Goal: Contribute content: Add original content to the website for others to see

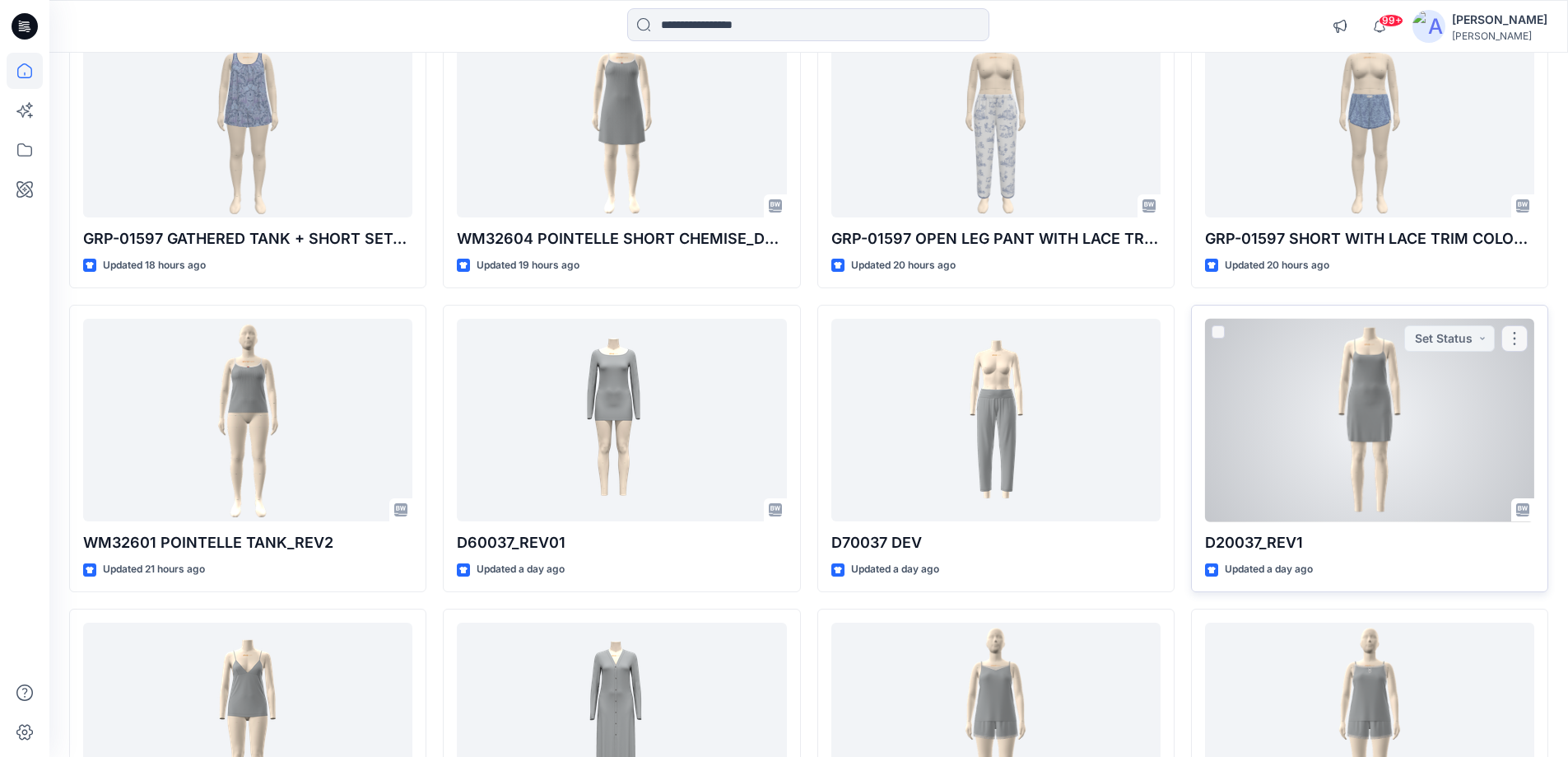
scroll to position [247, 0]
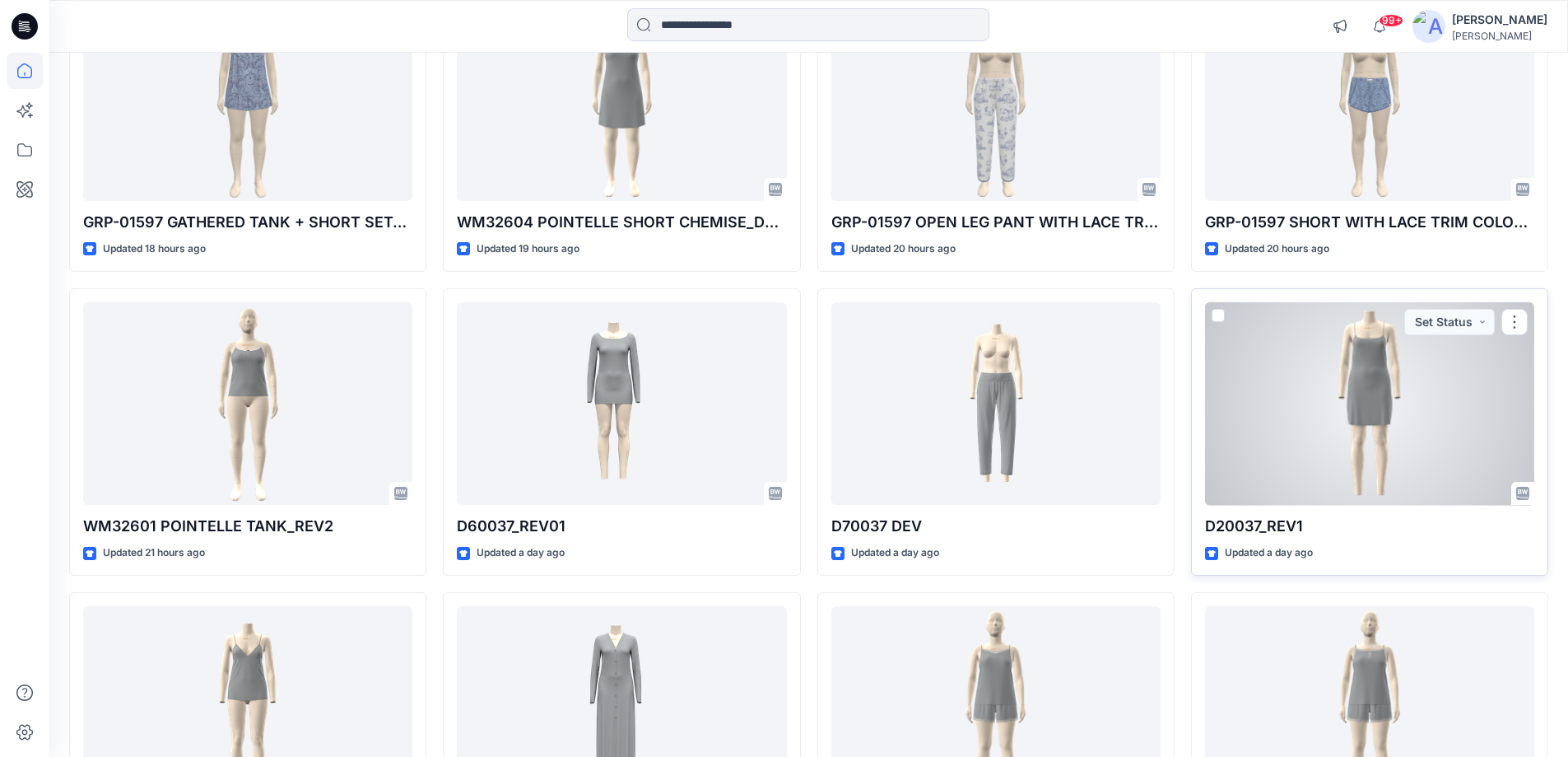
click at [1302, 442] on div at bounding box center [1369, 404] width 329 height 204
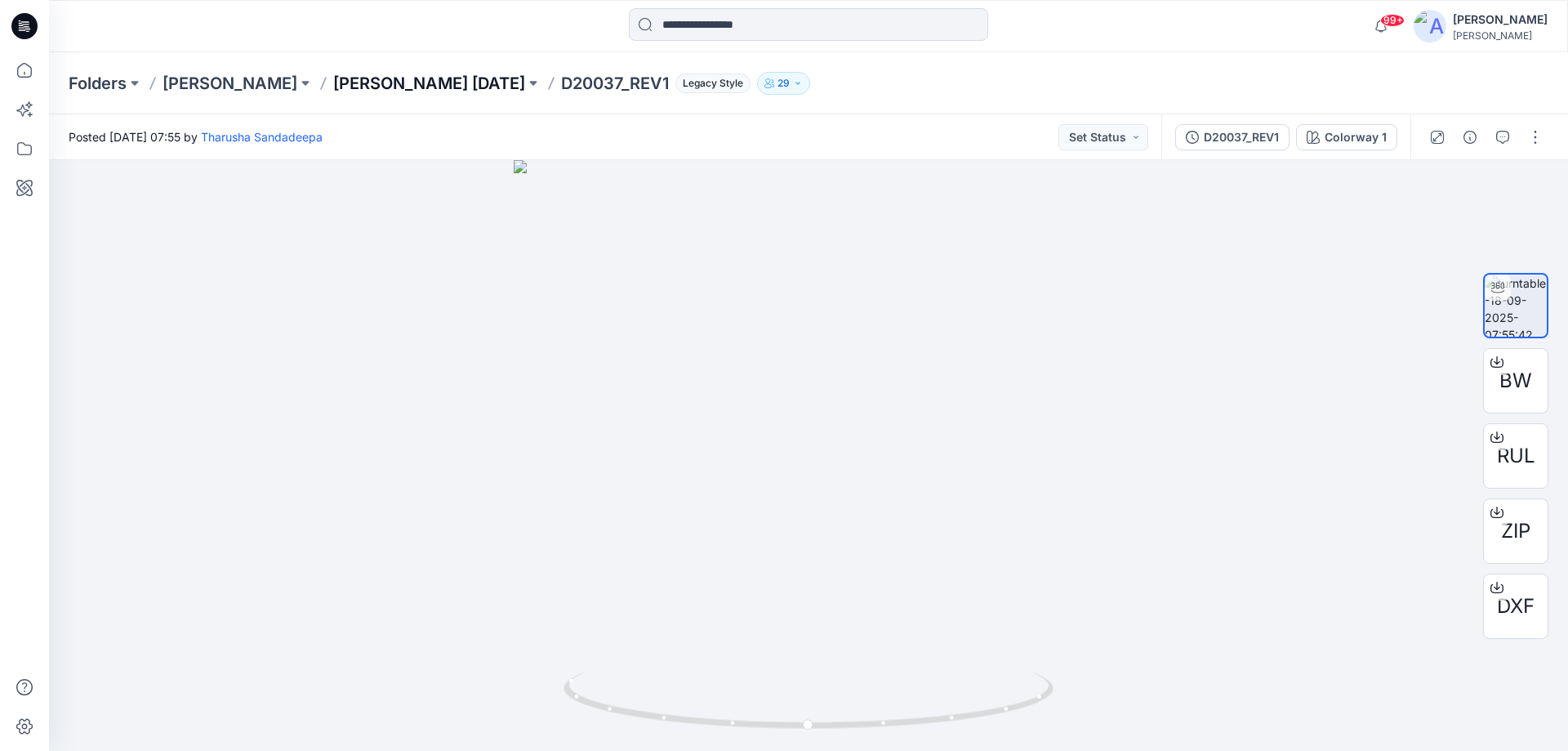
click at [380, 77] on p "[PERSON_NAME] [DATE]" at bounding box center [429, 83] width 192 height 23
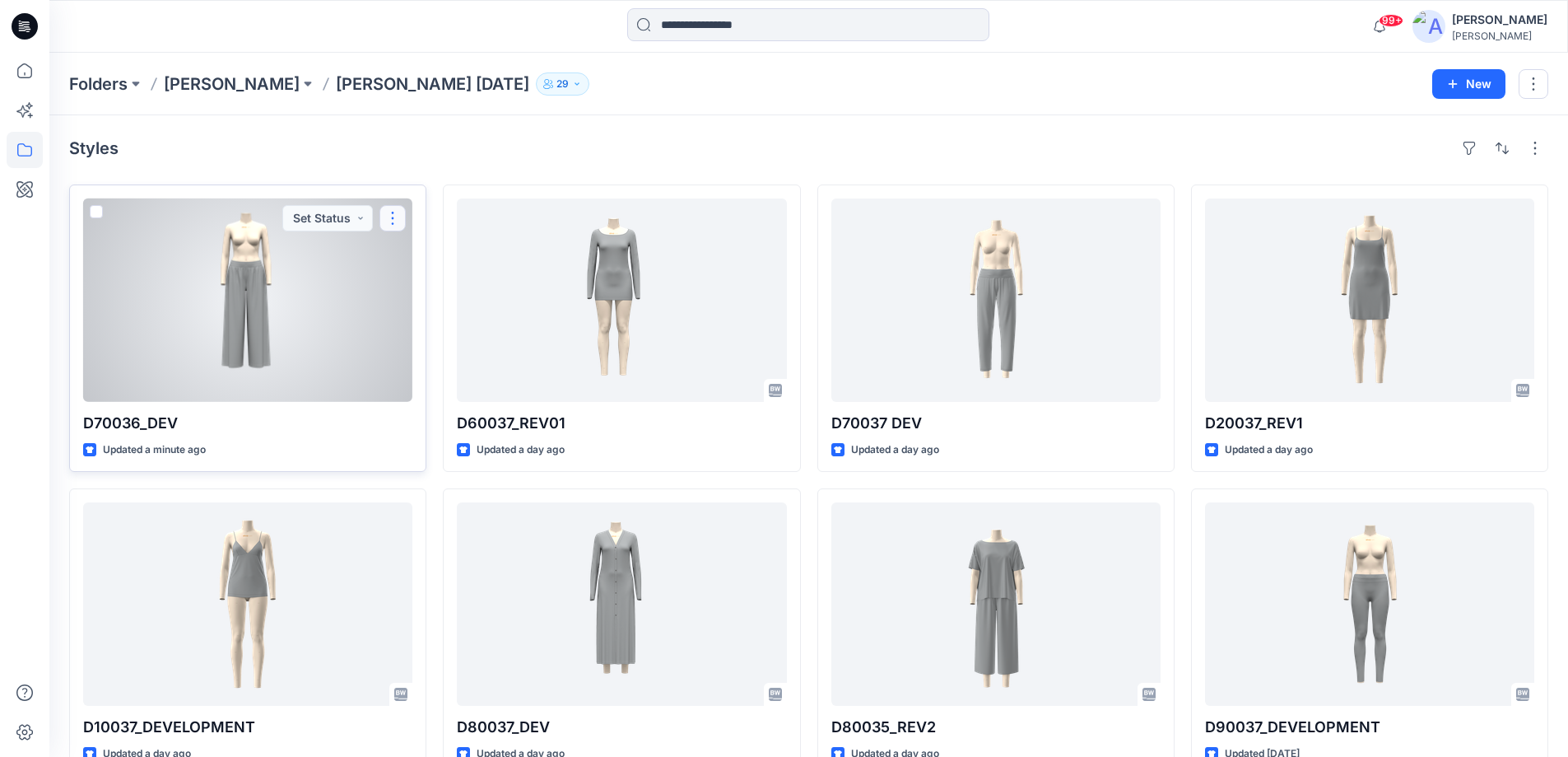
click at [399, 219] on button "button" at bounding box center [392, 218] width 26 height 26
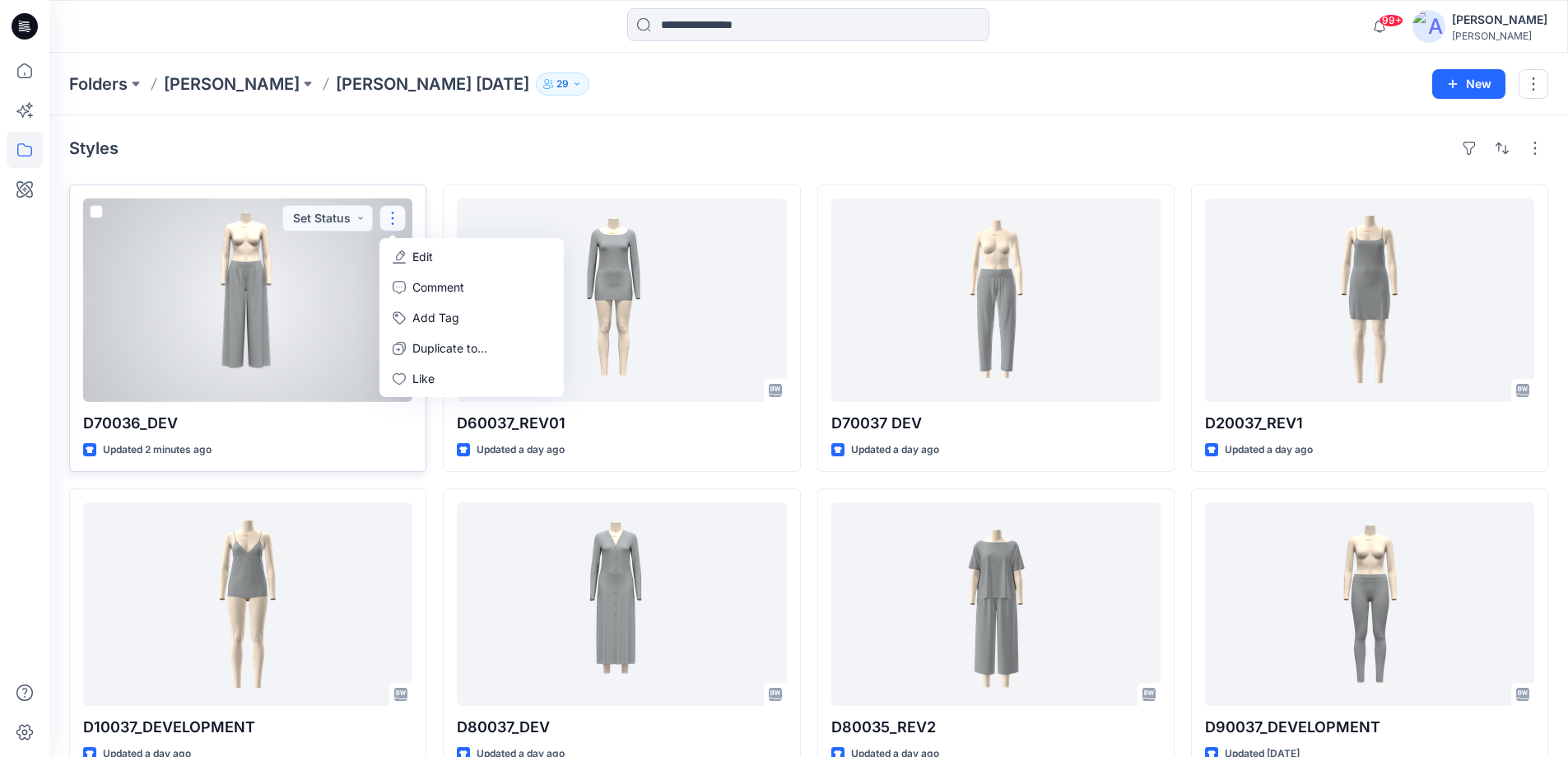
click at [417, 257] on p "Edit" at bounding box center [423, 256] width 20 height 17
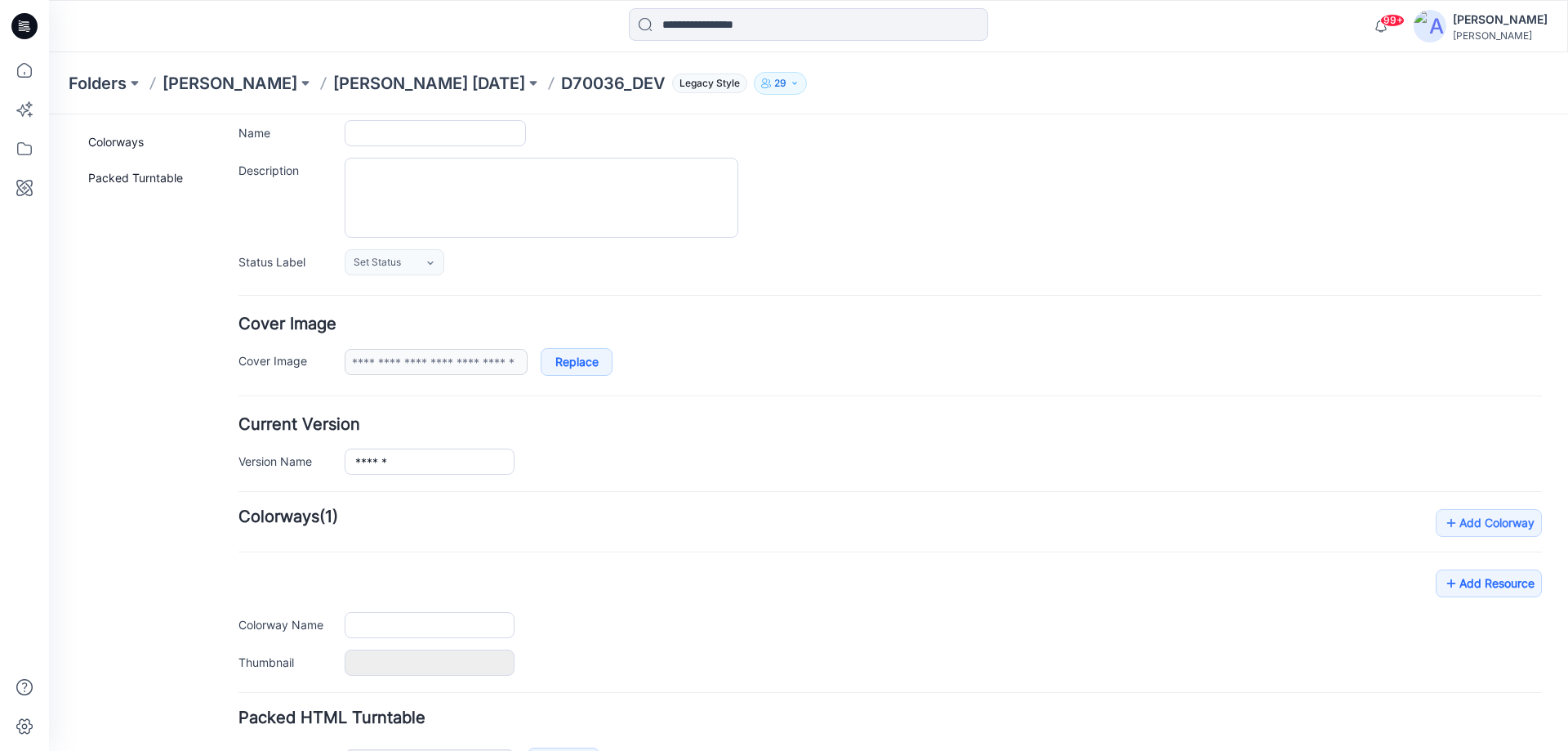
type input "**********"
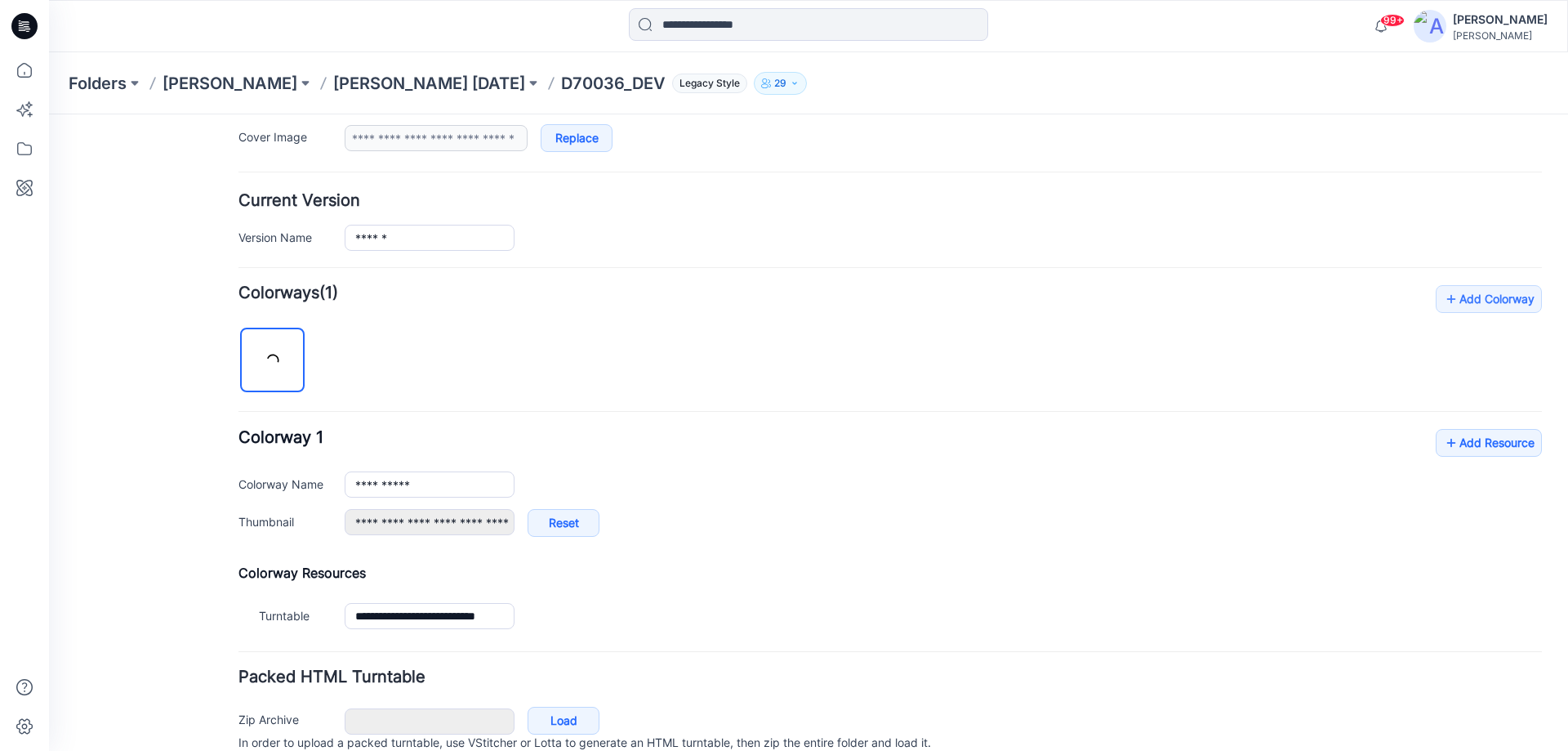
scroll to position [411, 0]
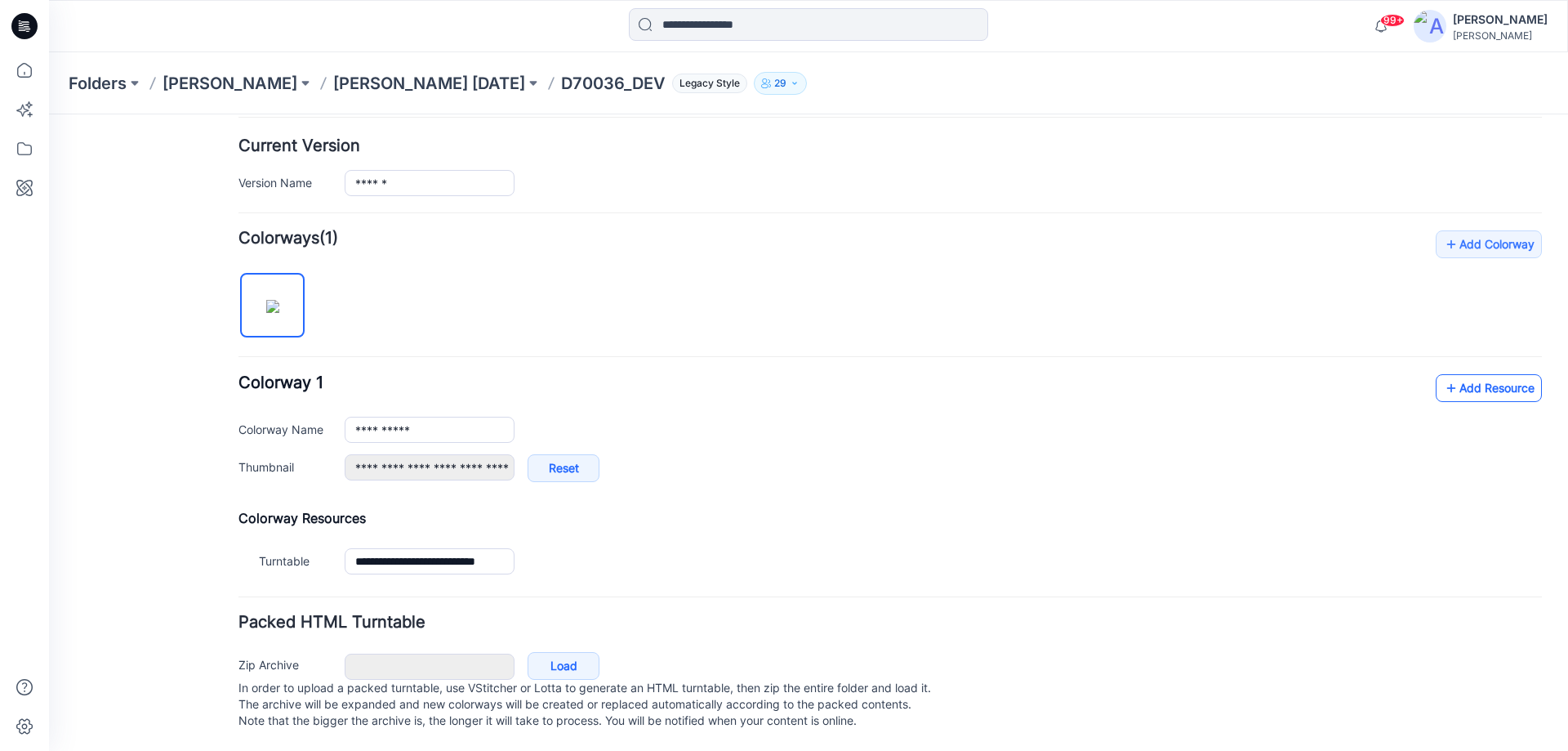
click at [1490, 377] on link "Add Resource" at bounding box center [1489, 387] width 106 height 28
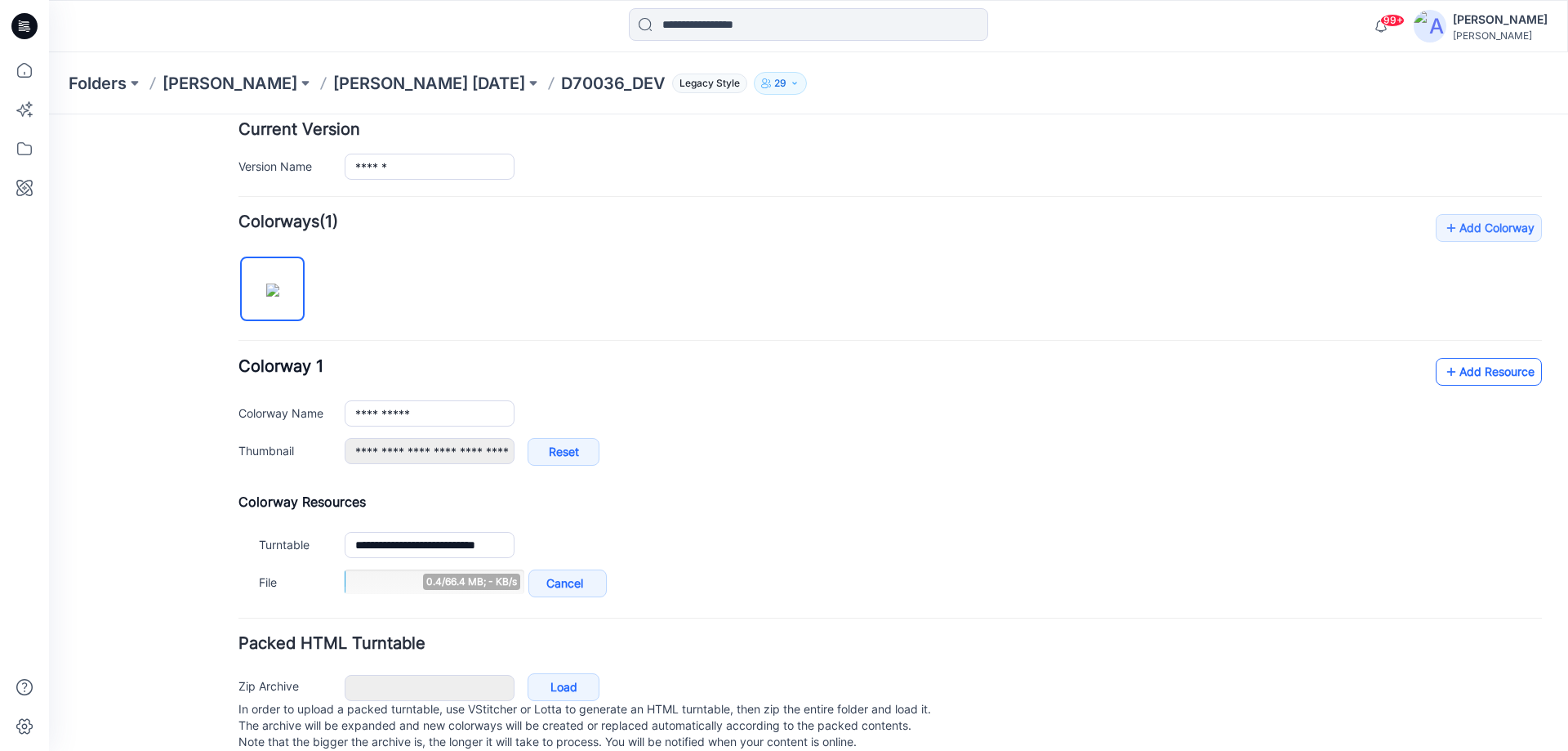
click at [1457, 370] on link "Add Resource" at bounding box center [1489, 371] width 106 height 28
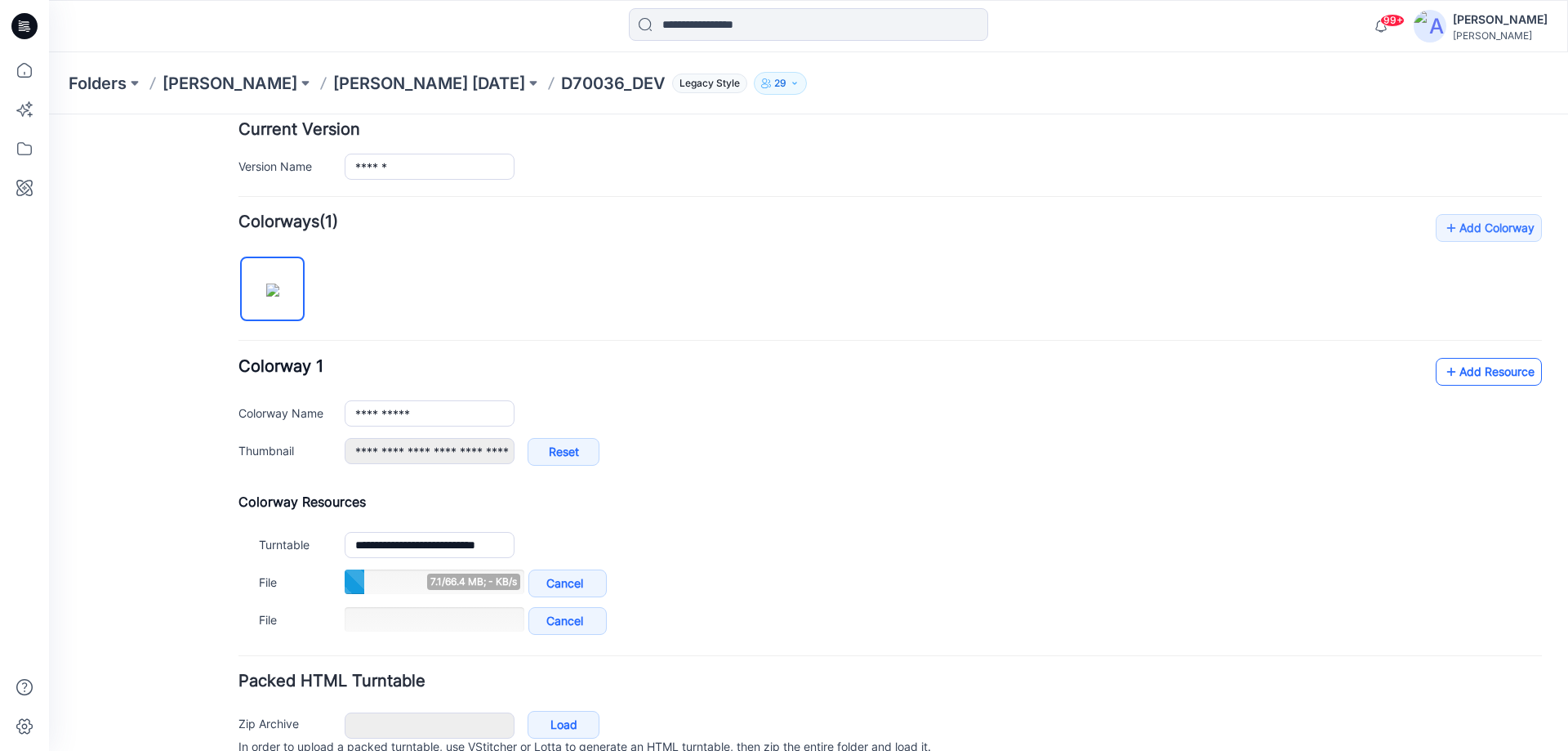
click at [1456, 369] on link "Add Resource" at bounding box center [1489, 371] width 106 height 28
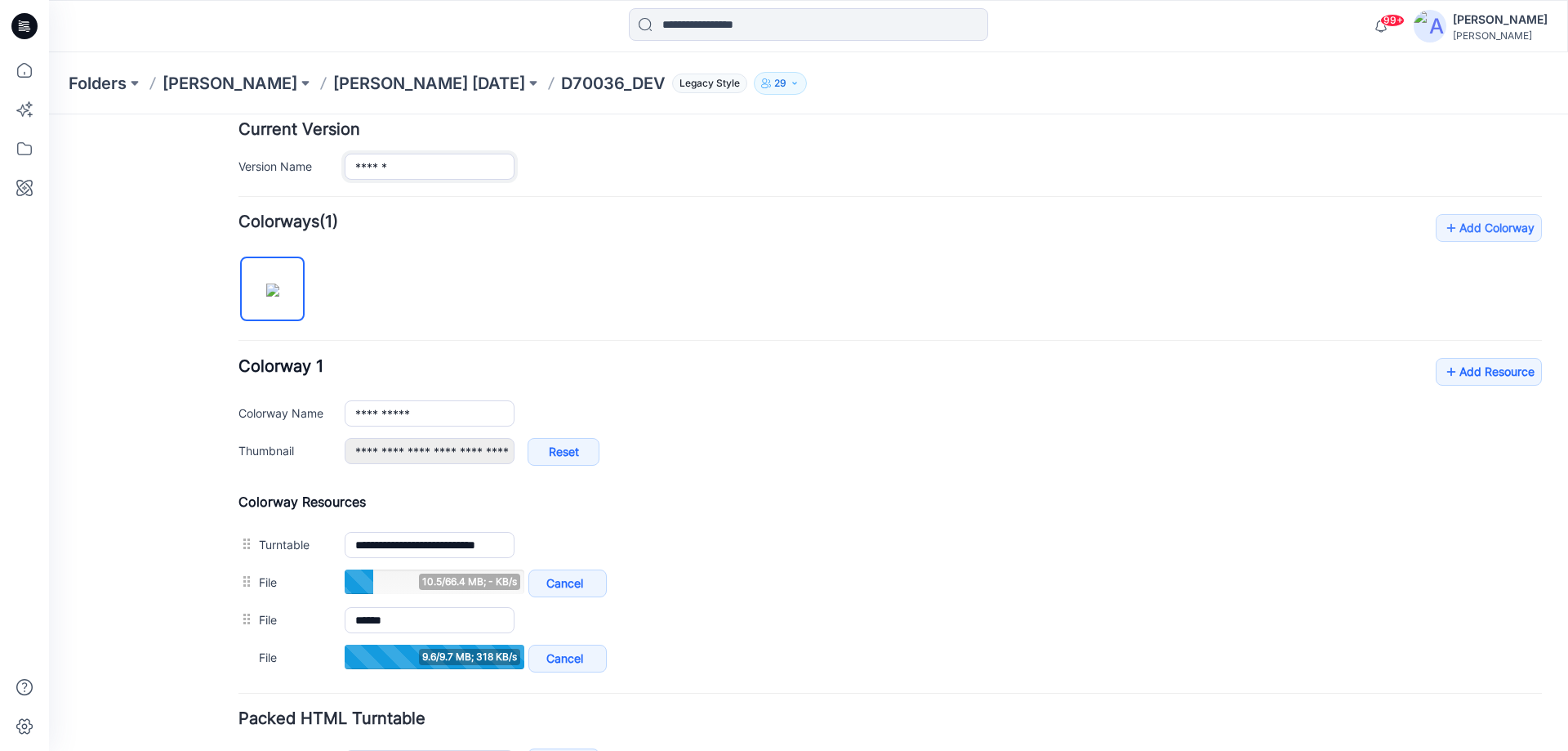
drag, startPoint x: 372, startPoint y: 166, endPoint x: 332, endPoint y: 166, distance: 40.0
click at [332, 166] on div "Version Name ******" at bounding box center [890, 166] width 1303 height 26
